Goal: Communication & Community: Answer question/provide support

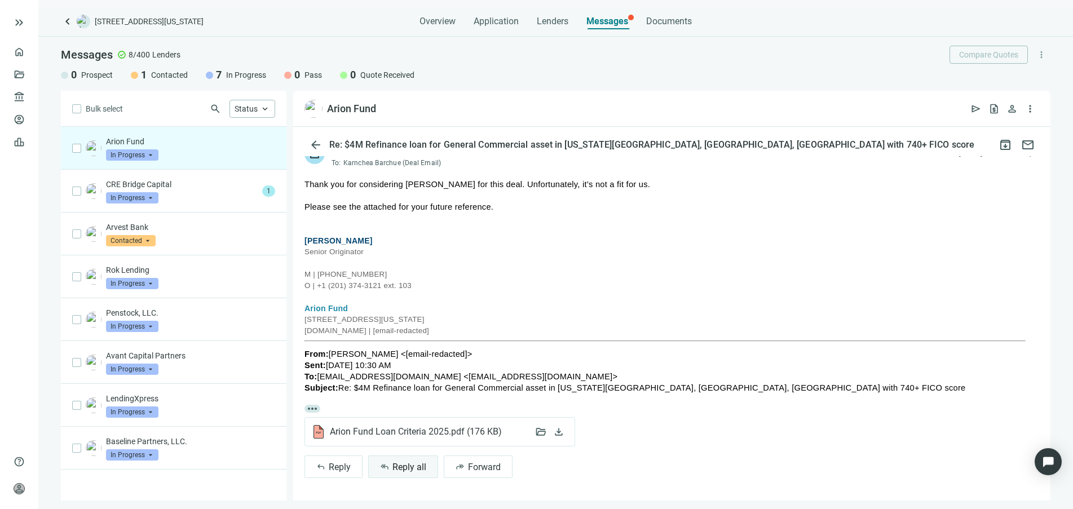
click at [397, 460] on button "reply_all Reply all" at bounding box center [403, 467] width 70 height 23
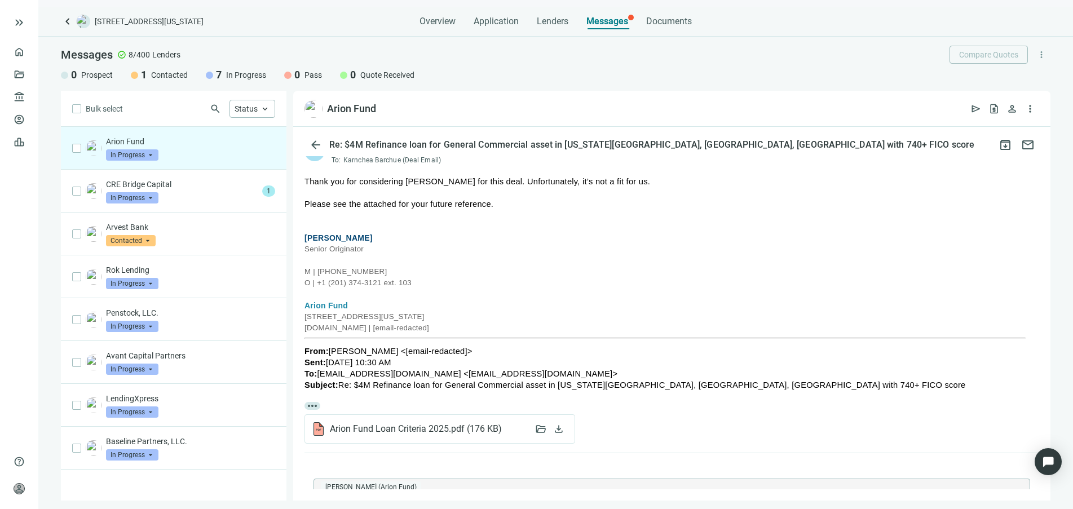
type textarea "**********"
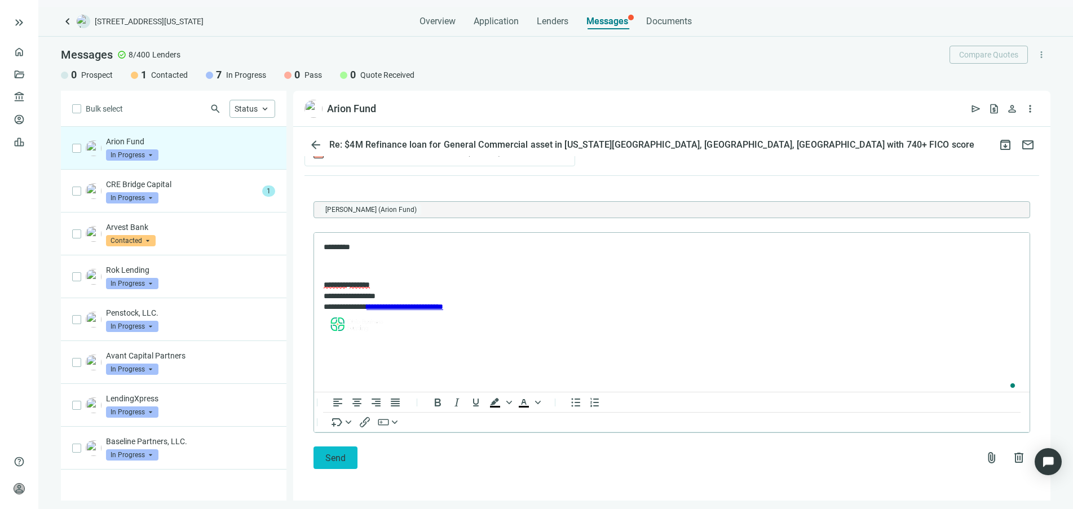
click at [332, 459] on span "Send" at bounding box center [335, 458] width 20 height 11
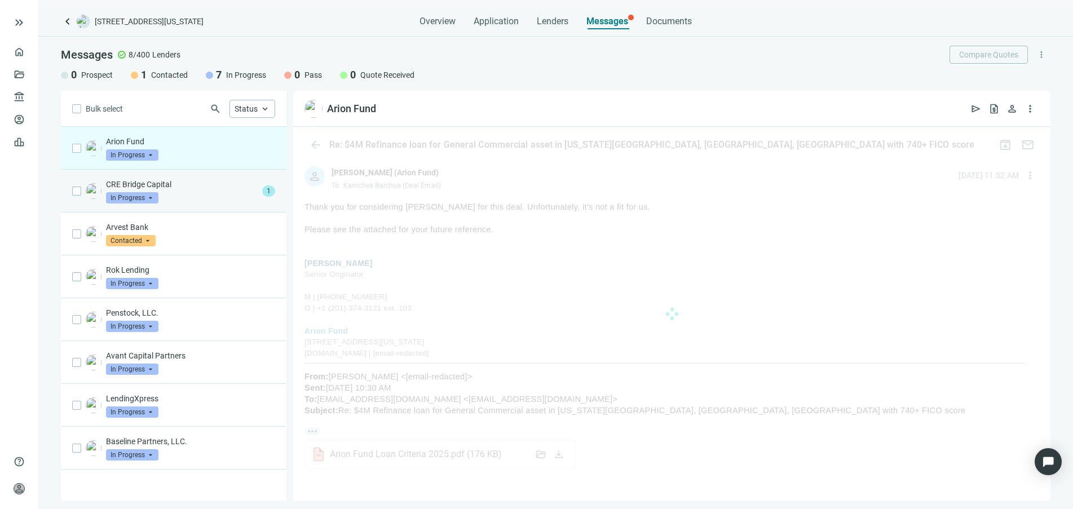
scroll to position [271, 0]
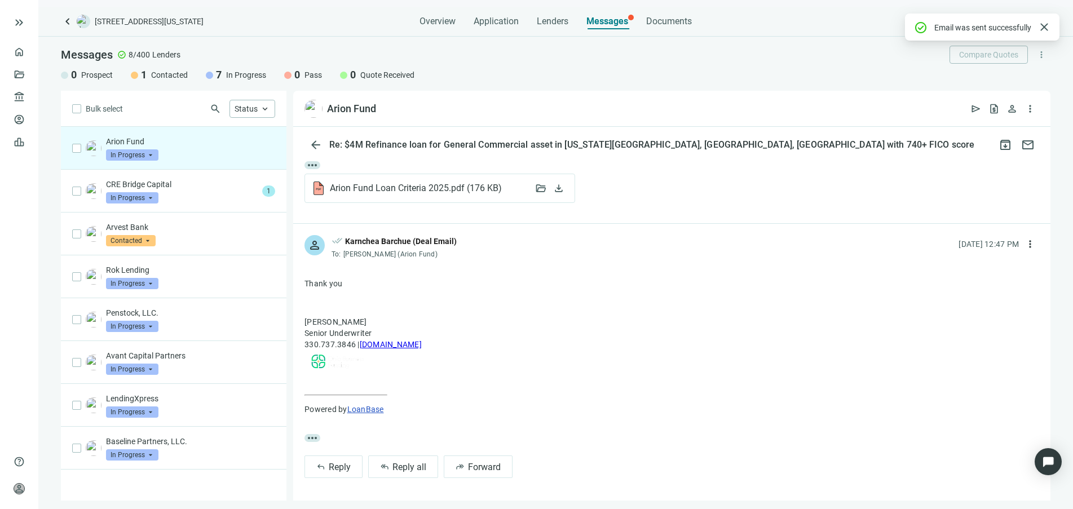
click at [218, 158] on div "Arion Fund In Progress arrow_drop_down" at bounding box center [190, 148] width 169 height 25
click at [214, 193] on div "CRE Bridge Capital In Progress arrow_drop_down" at bounding box center [182, 191] width 152 height 25
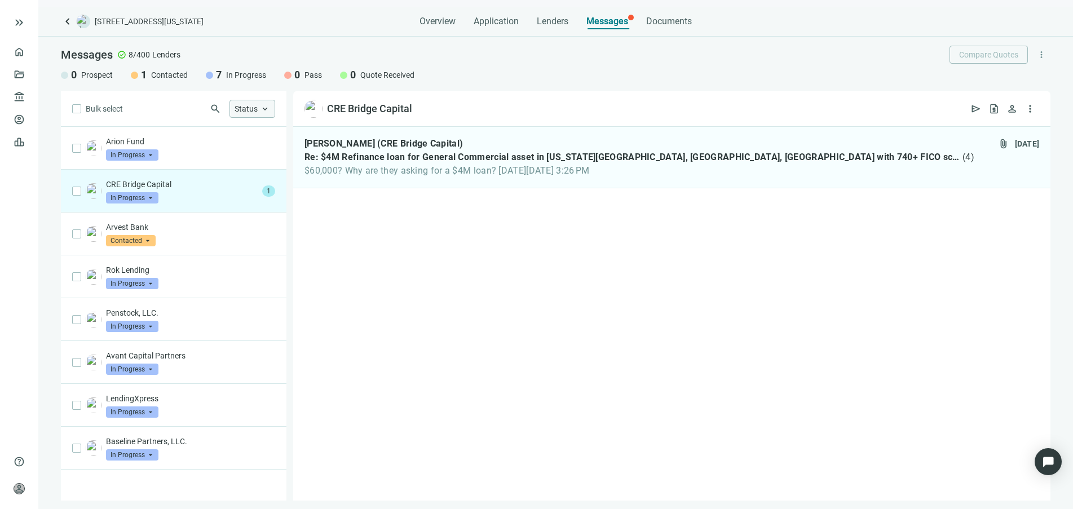
click at [248, 106] on span "Status" at bounding box center [246, 108] width 23 height 9
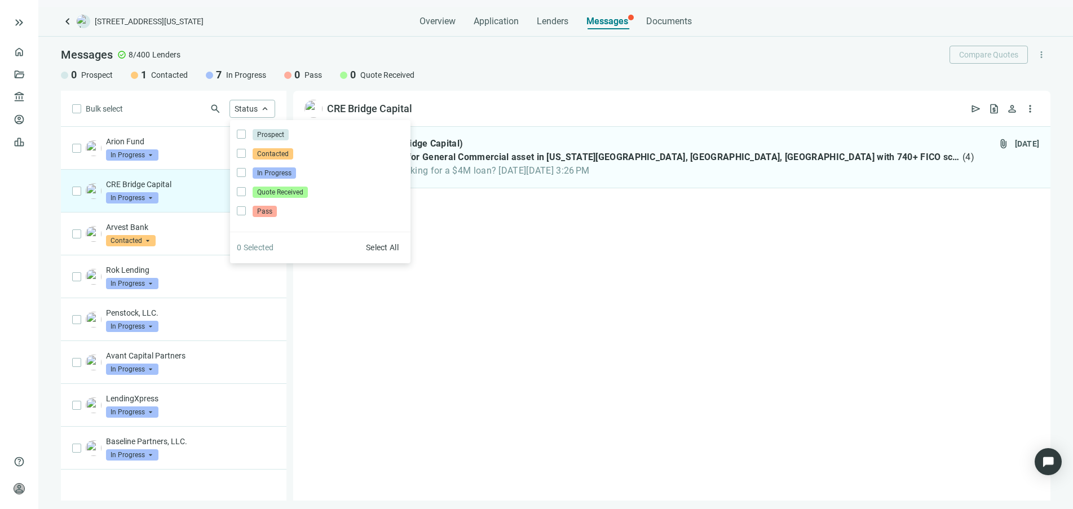
click at [299, 46] on div "Messages check_circle 8/400 Lenders Compare Quotes more_vert" at bounding box center [555, 55] width 989 height 18
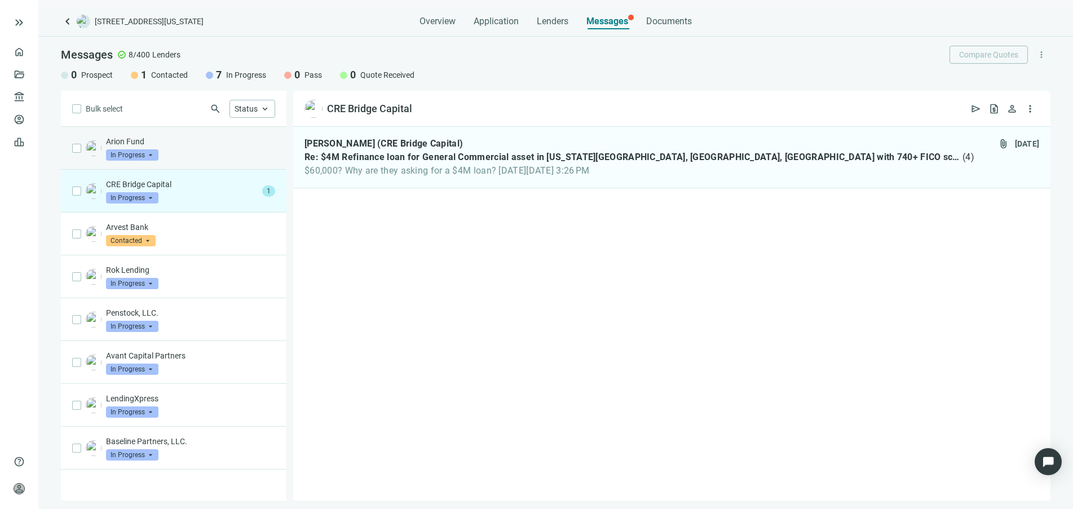
click at [228, 146] on p "Arion Fund" at bounding box center [190, 141] width 169 height 11
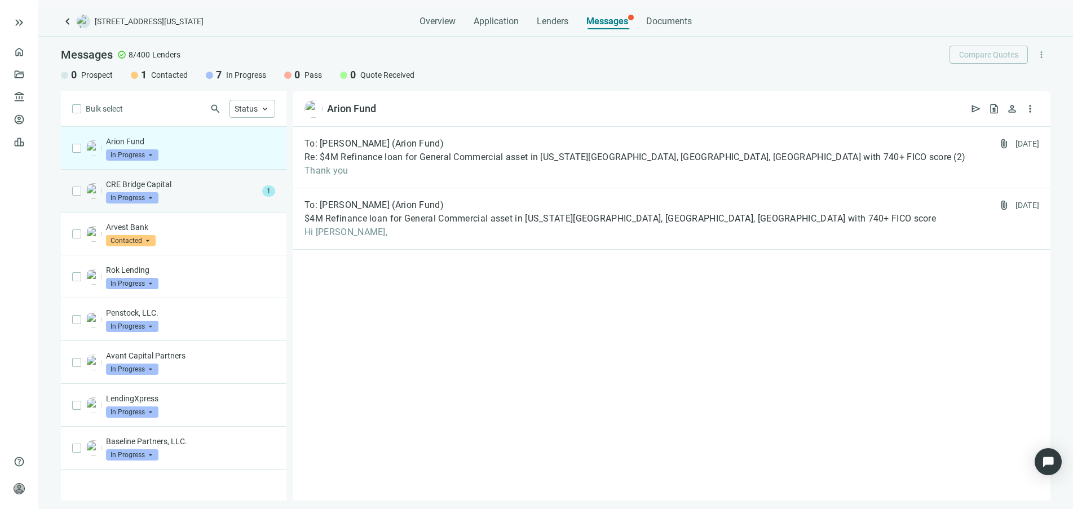
click at [237, 191] on div "CRE Bridge Capital In Progress arrow_drop_down" at bounding box center [182, 191] width 152 height 25
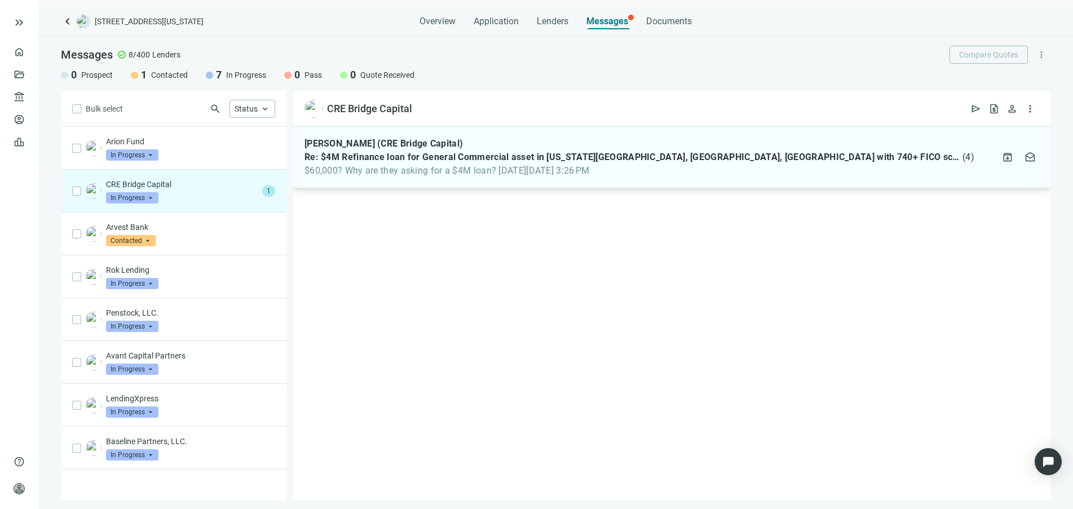
click at [386, 171] on span "$60,000? Why are they asking for a $4M loan? [DATE][DATE] 3:26 PM" at bounding box center [639, 170] width 670 height 11
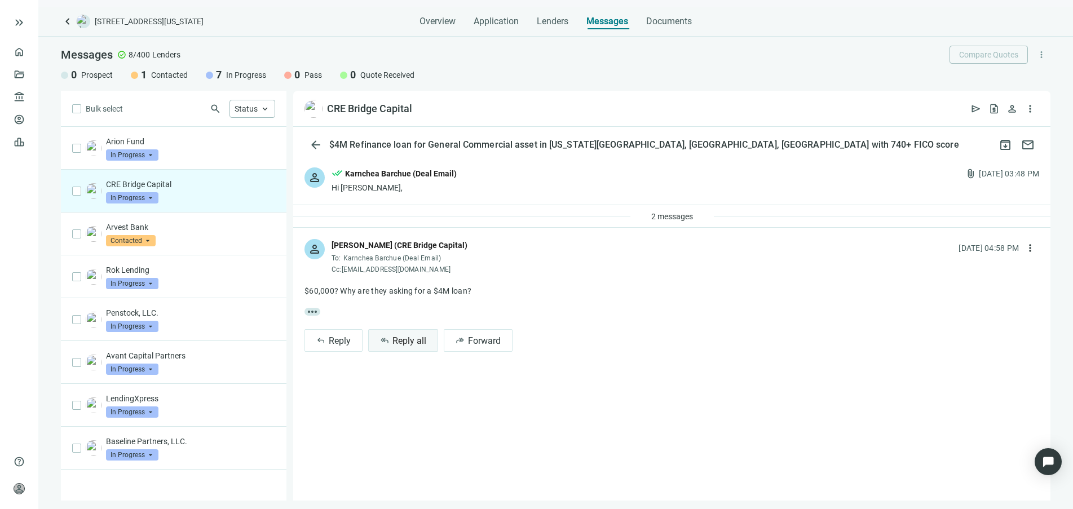
click at [414, 345] on span "Reply all" at bounding box center [409, 340] width 34 height 11
